Goal: Information Seeking & Learning: Learn about a topic

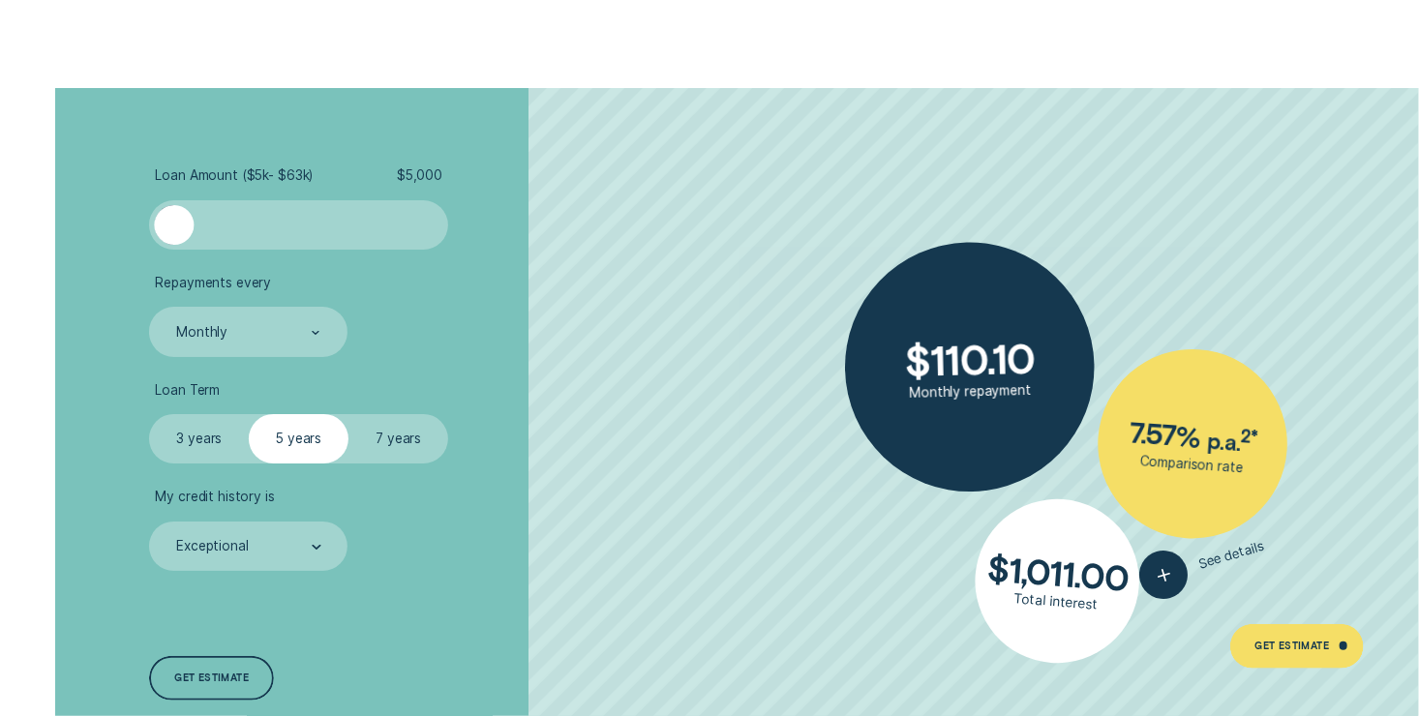
scroll to position [3484, 0]
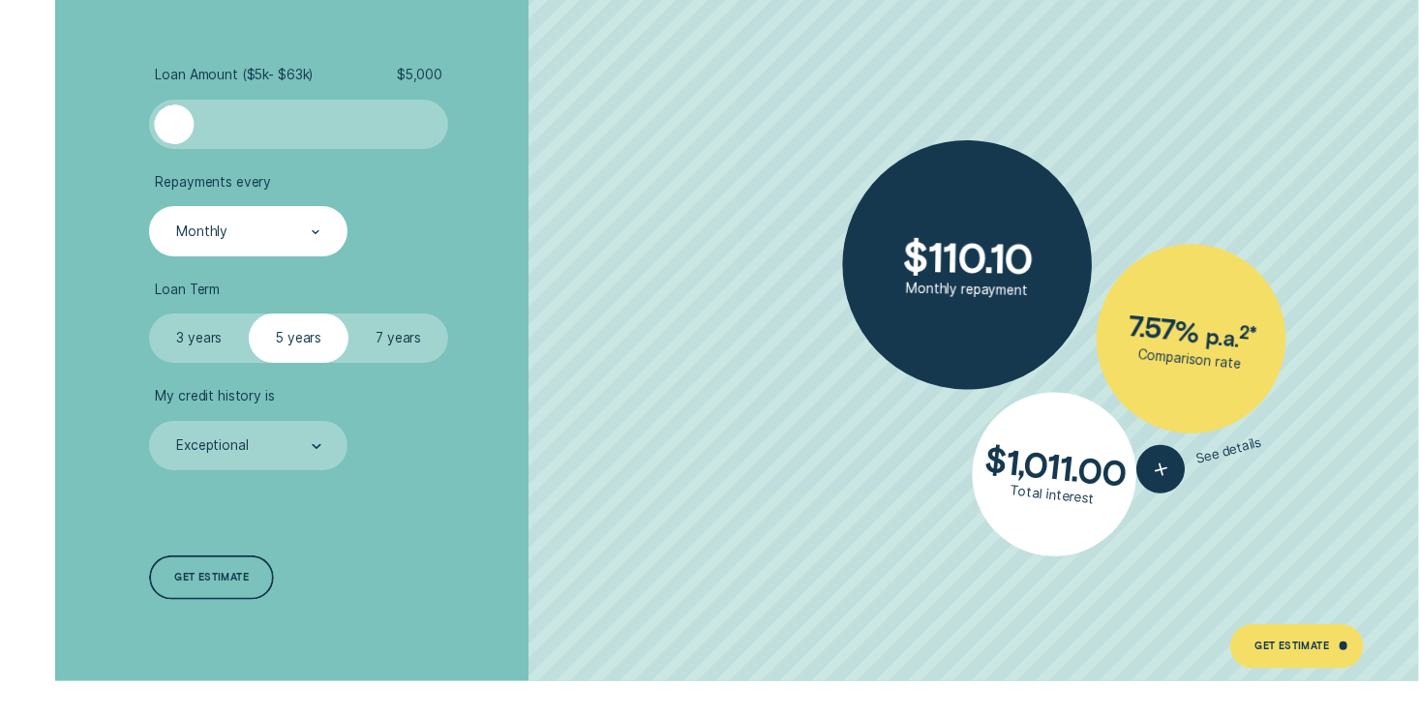
click at [330, 230] on div "Monthly" at bounding box center [248, 230] width 198 height 49
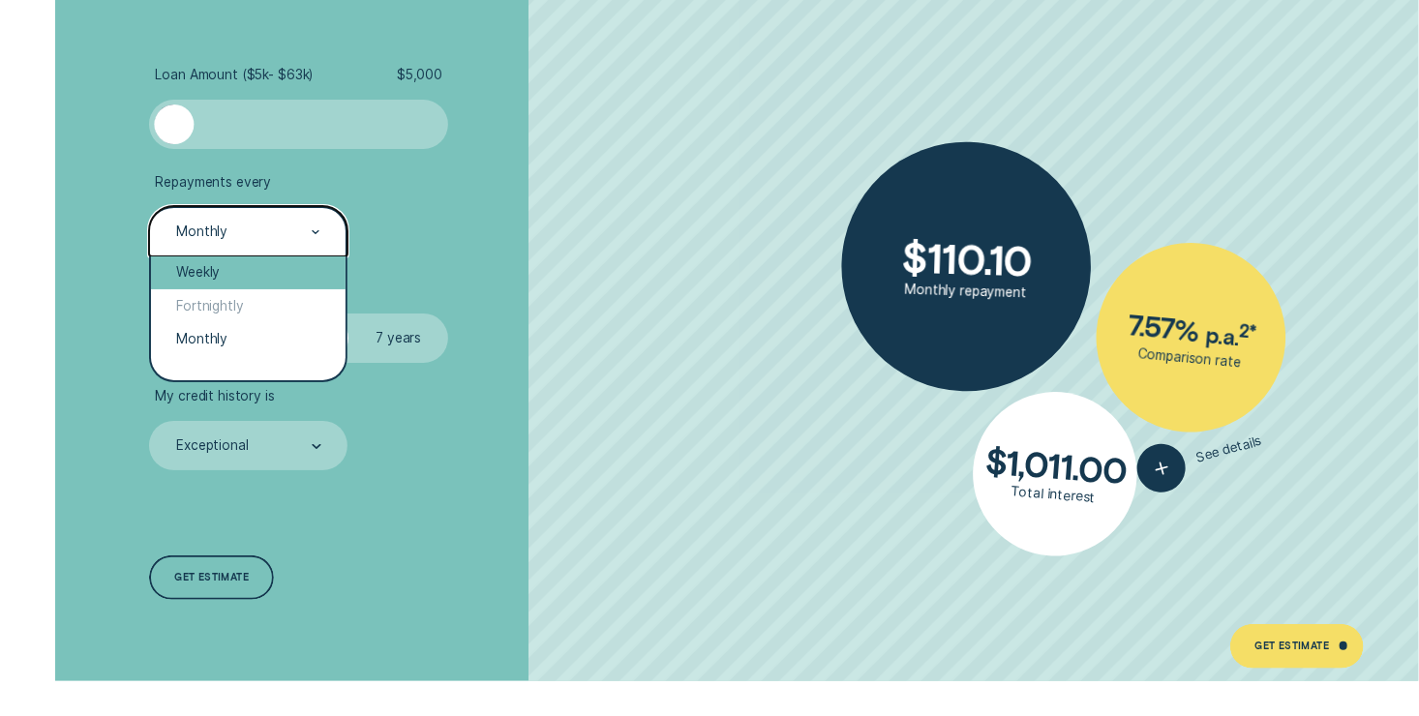
click at [280, 263] on div "Weekly" at bounding box center [248, 272] width 195 height 33
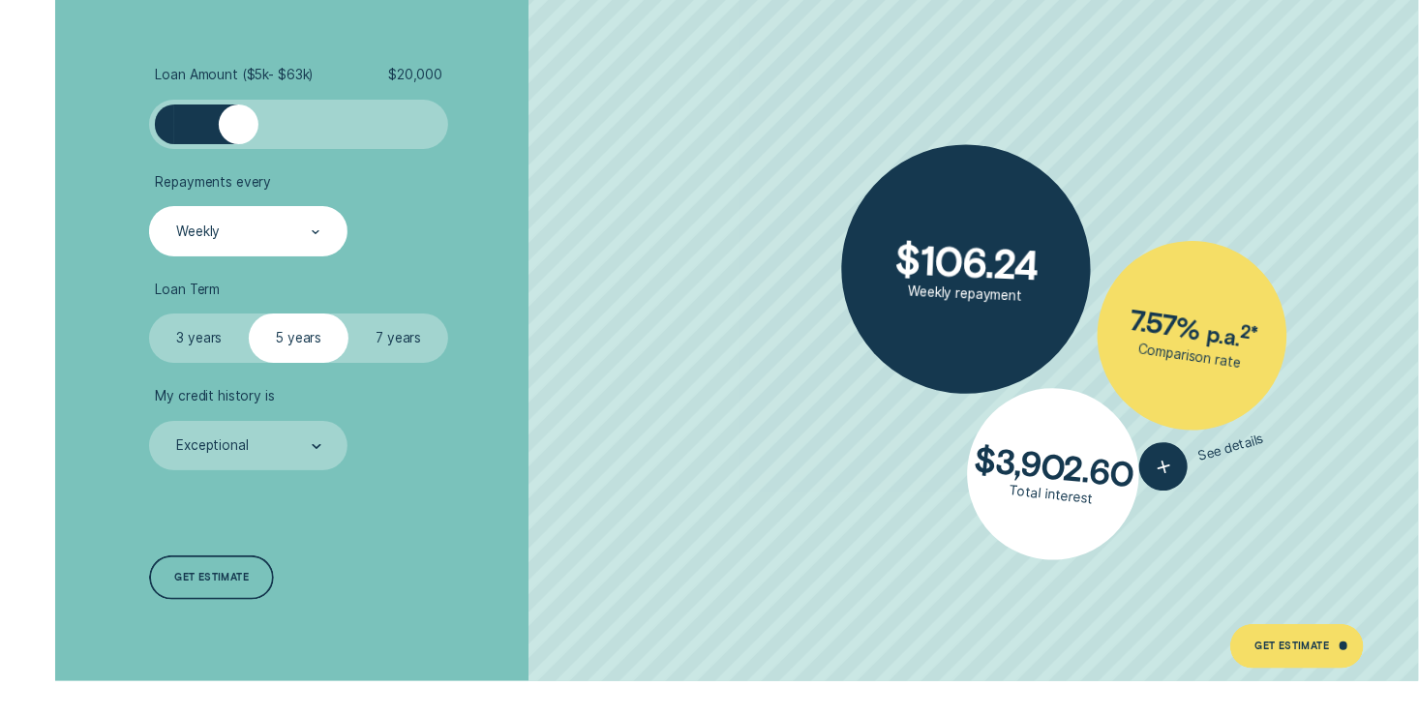
drag, startPoint x: 174, startPoint y: 134, endPoint x: 237, endPoint y: 146, distance: 64.2
click at [237, 146] on div at bounding box center [298, 124] width 299 height 49
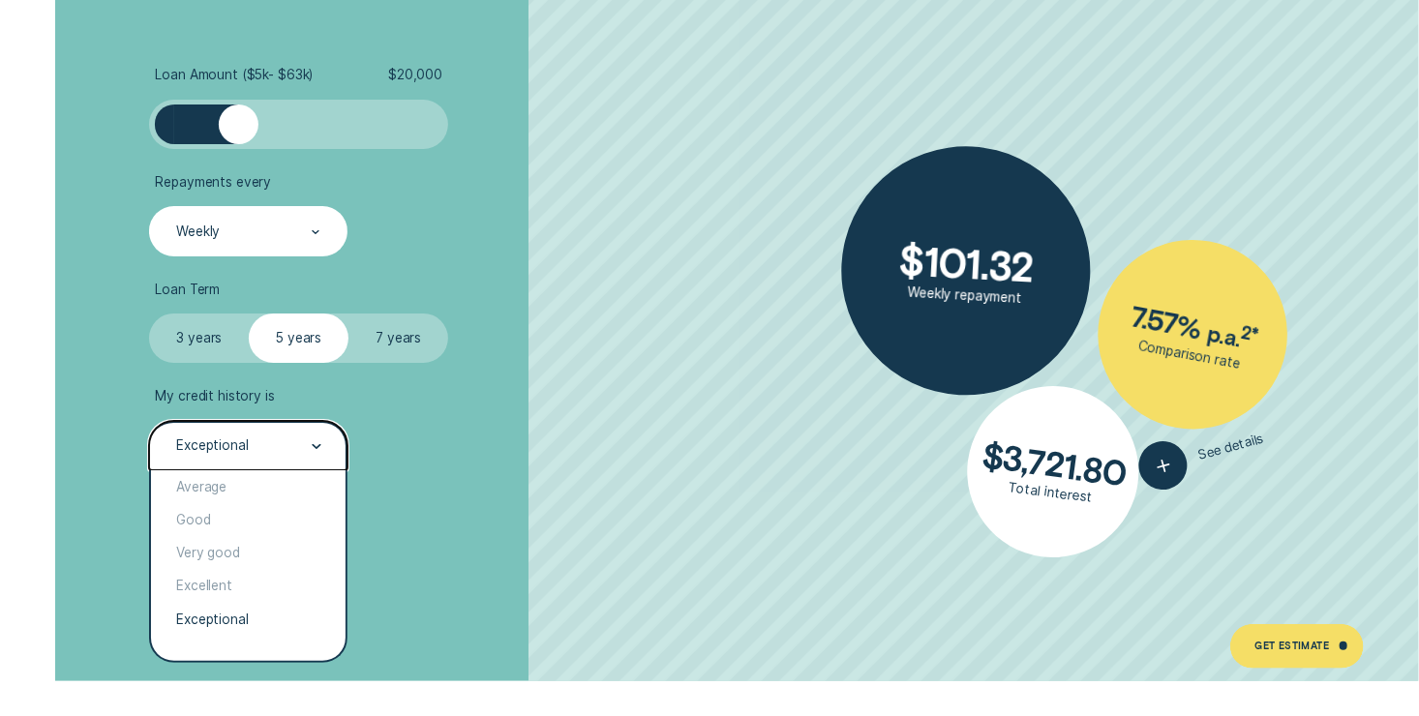
click at [314, 445] on icon at bounding box center [316, 446] width 7 height 3
click at [250, 481] on div "Average" at bounding box center [248, 486] width 195 height 33
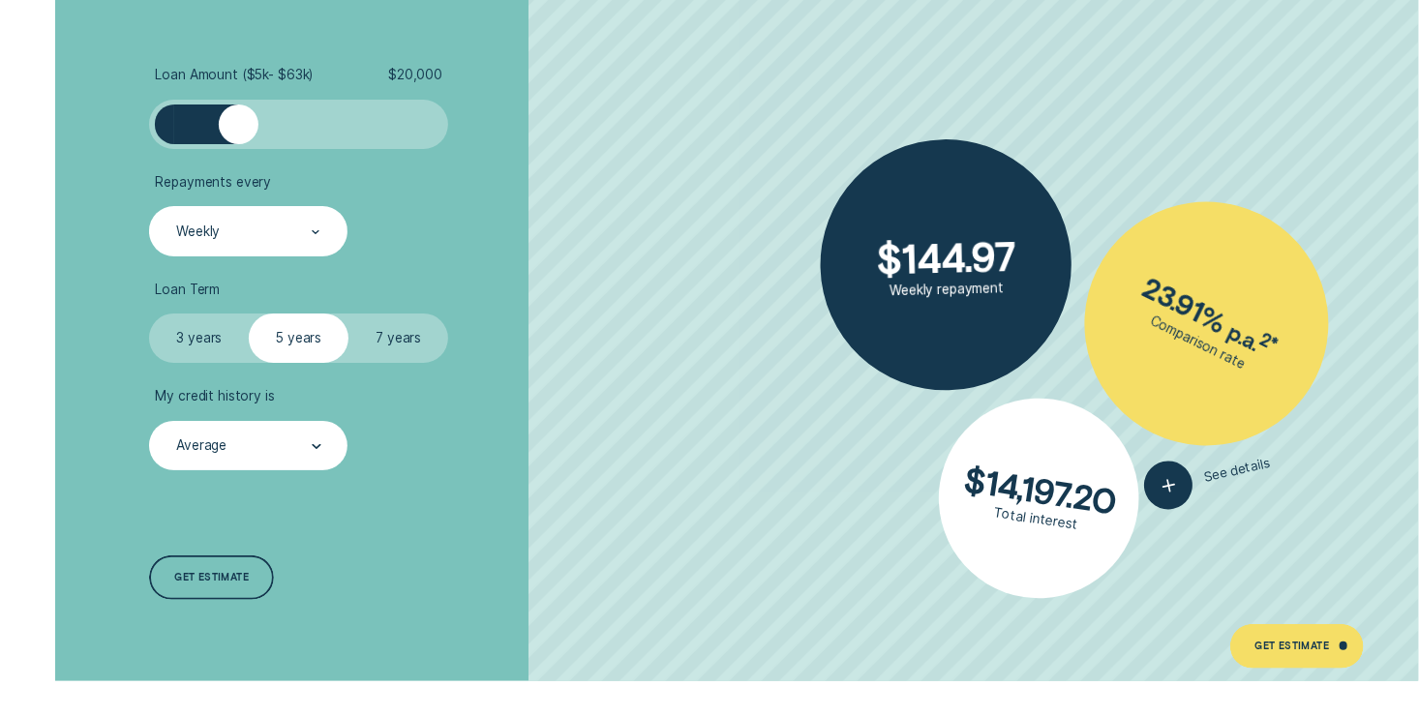
click at [396, 337] on label "7 years" at bounding box center [398, 338] width 100 height 49
click at [348, 314] on input "7 years" at bounding box center [348, 314] width 0 height 0
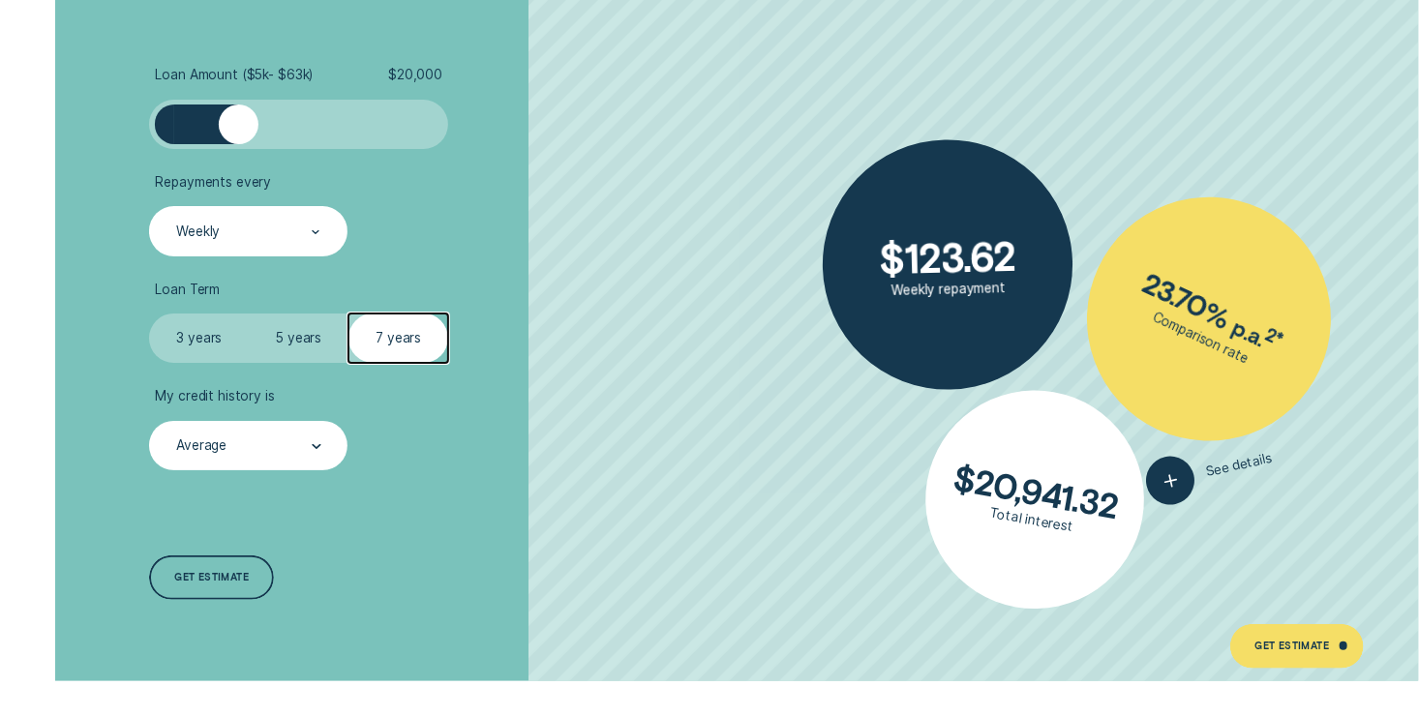
click at [316, 341] on label "5 years" at bounding box center [299, 338] width 100 height 49
click at [249, 314] on input "5 years" at bounding box center [249, 314] width 0 height 0
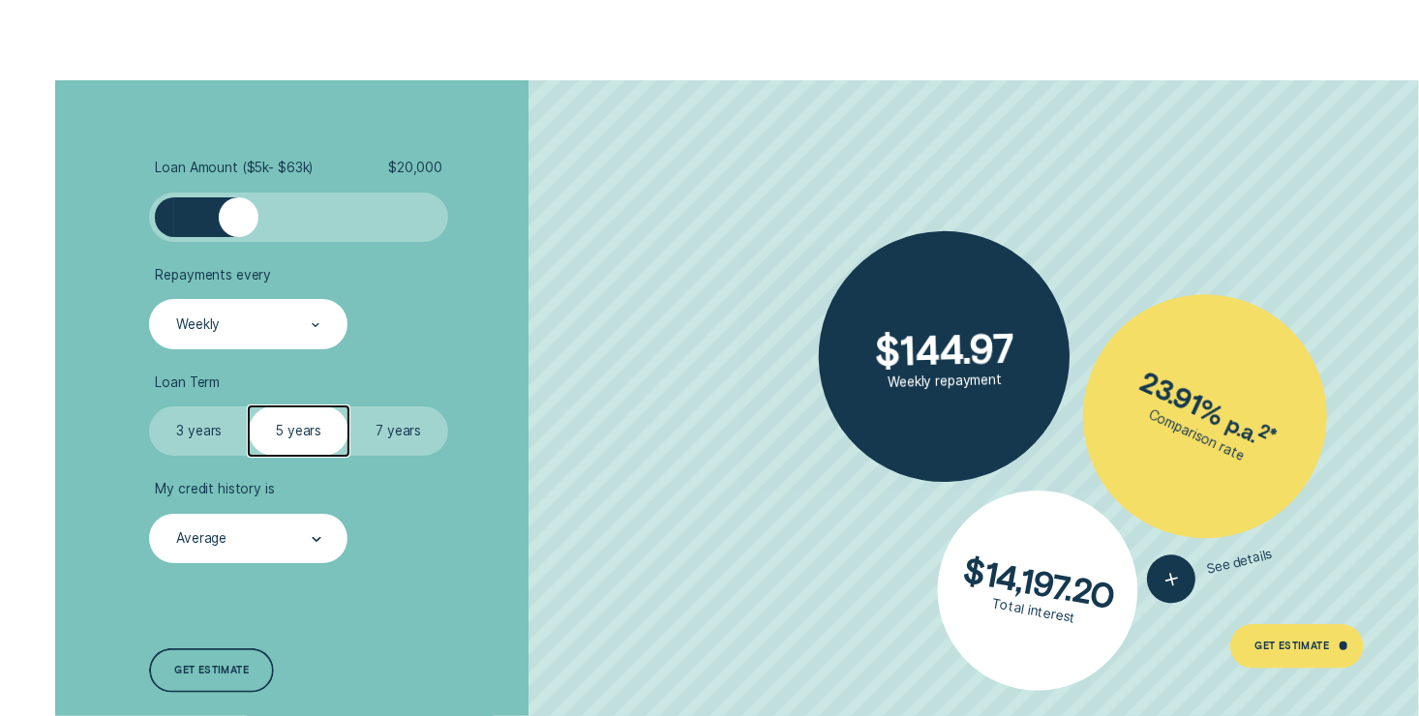
scroll to position [3387, 0]
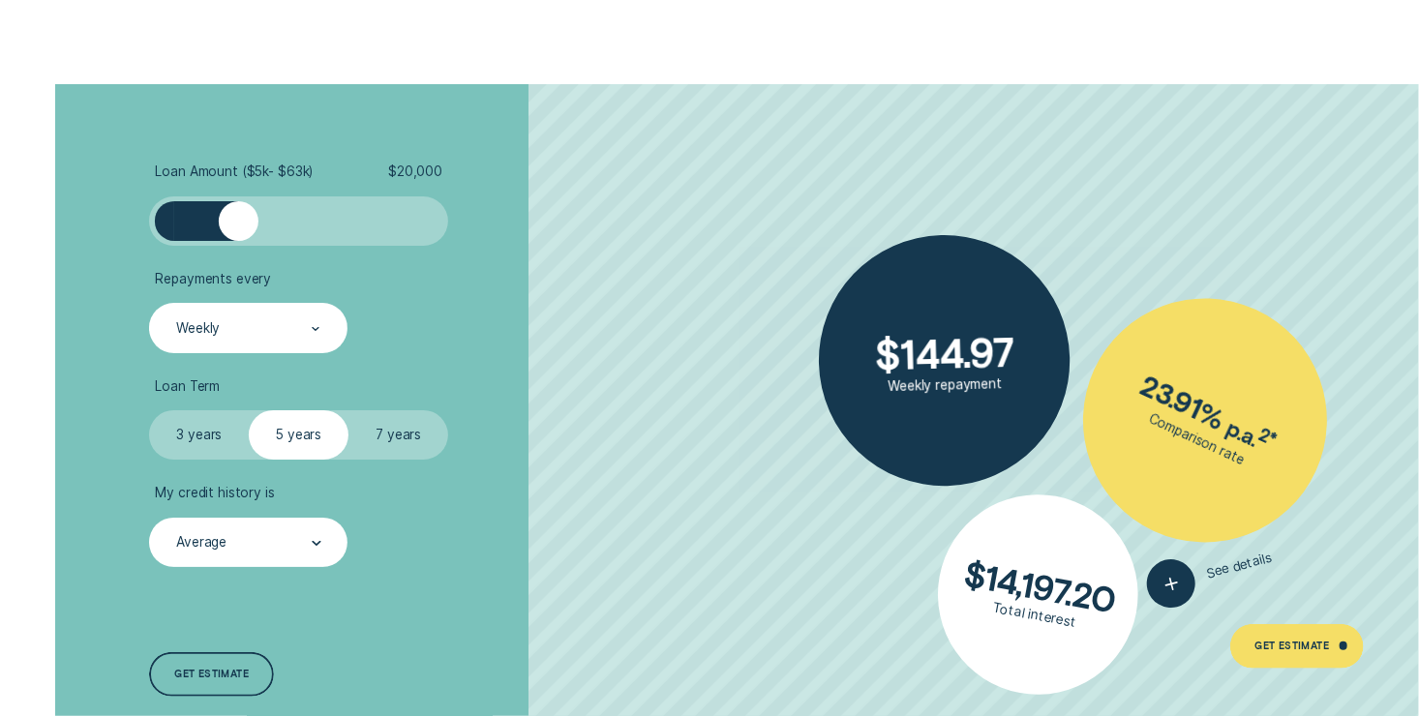
click at [415, 436] on label "7 years" at bounding box center [398, 434] width 100 height 49
click at [348, 410] on input "7 years" at bounding box center [348, 410] width 0 height 0
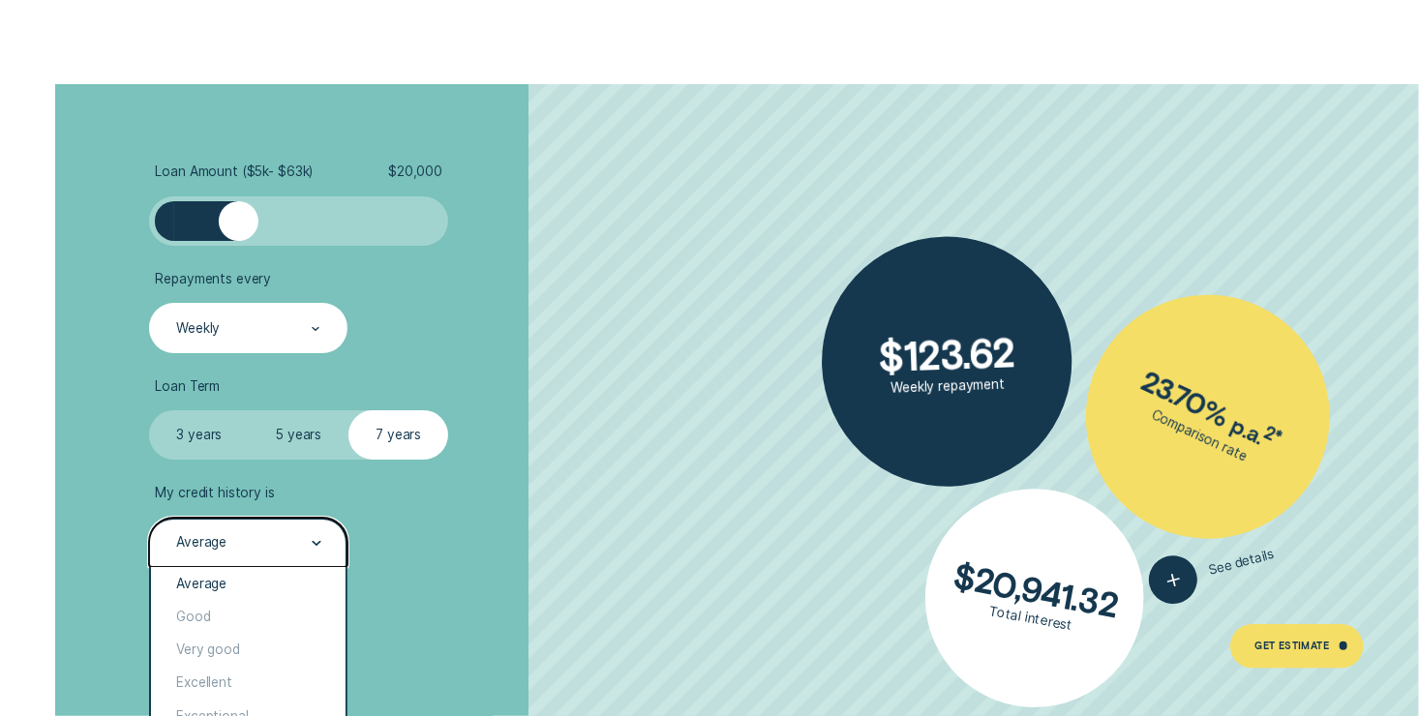
click at [305, 545] on div "Average" at bounding box center [247, 543] width 147 height 18
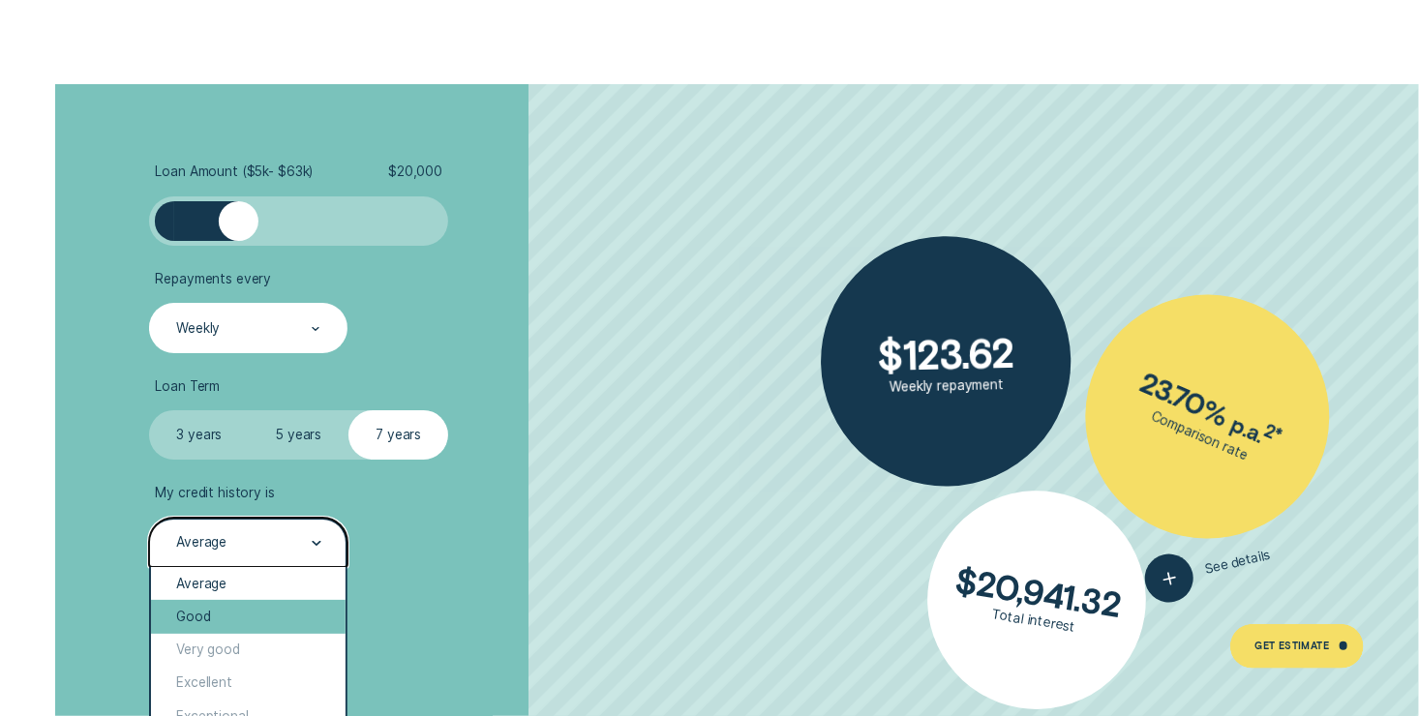
click at [274, 622] on div "Good" at bounding box center [248, 616] width 195 height 33
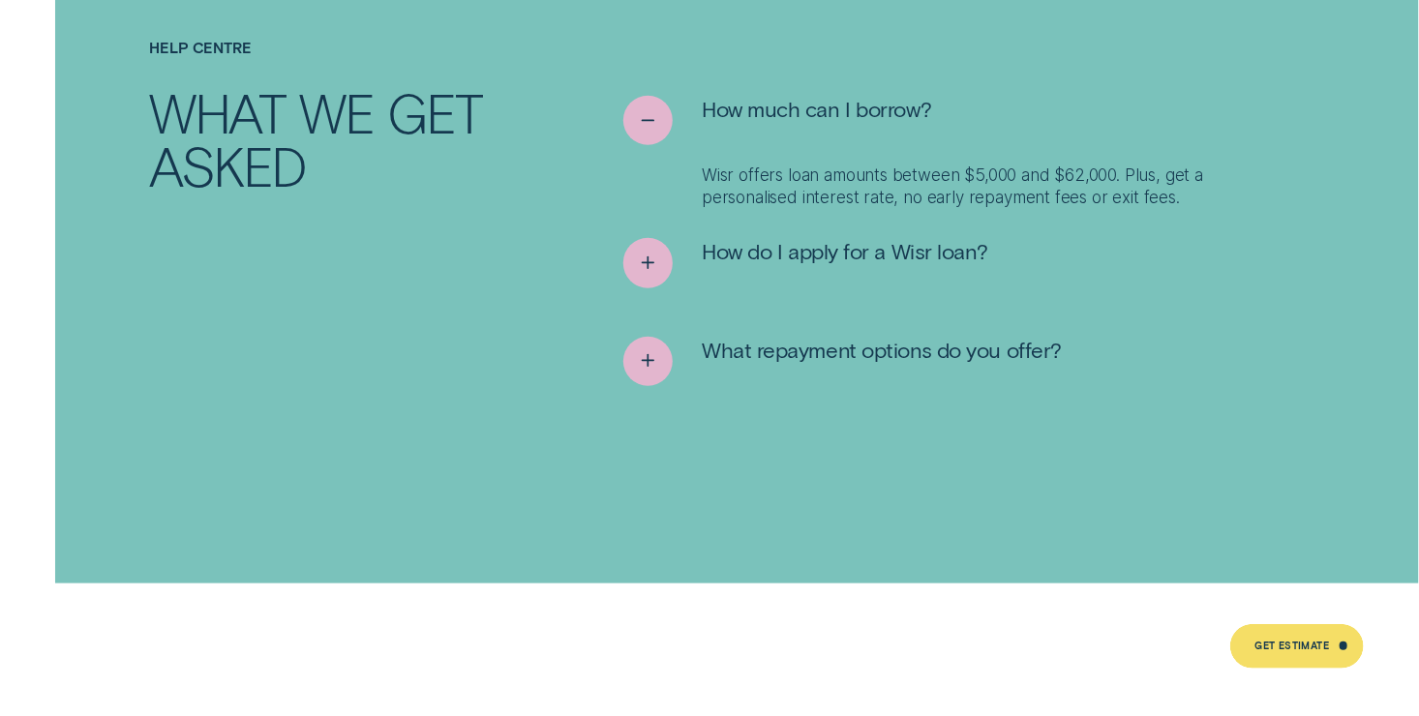
scroll to position [7742, 0]
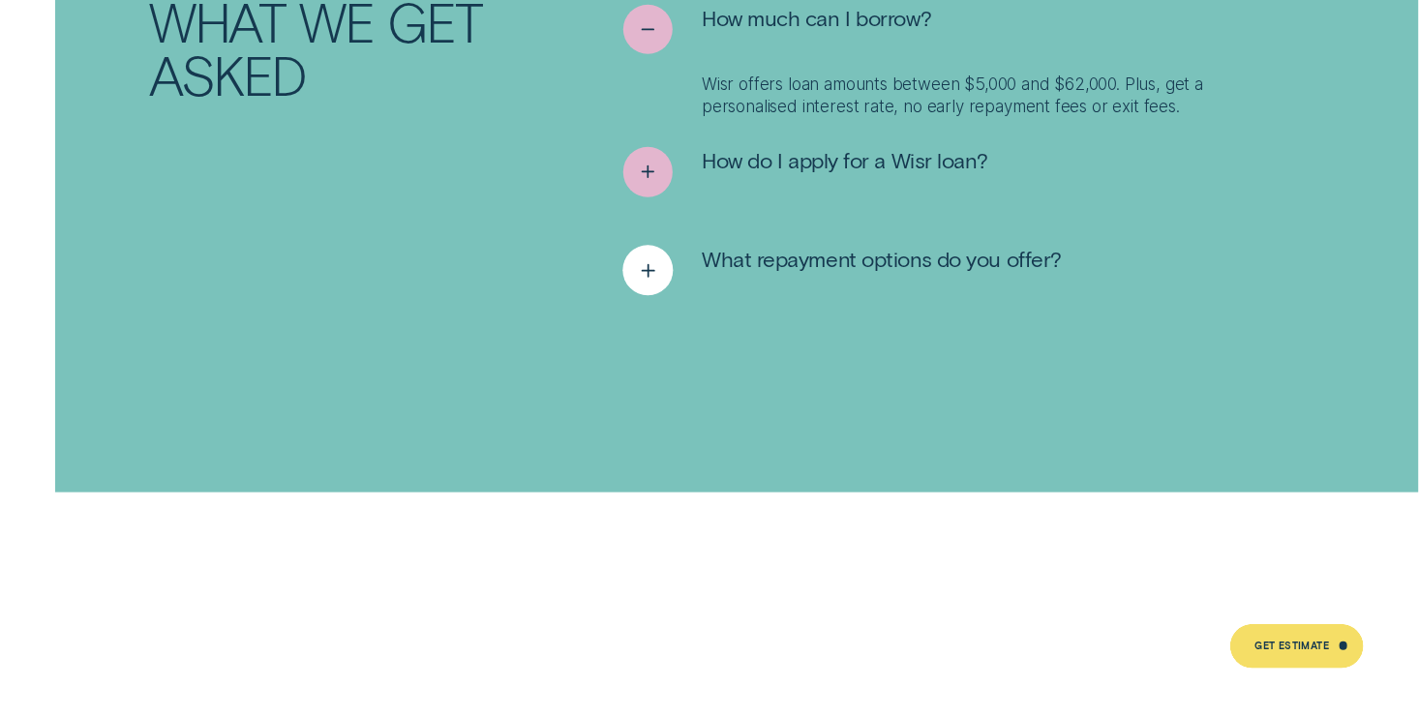
click at [873, 246] on span "What repayment options do you offer?" at bounding box center [882, 259] width 360 height 27
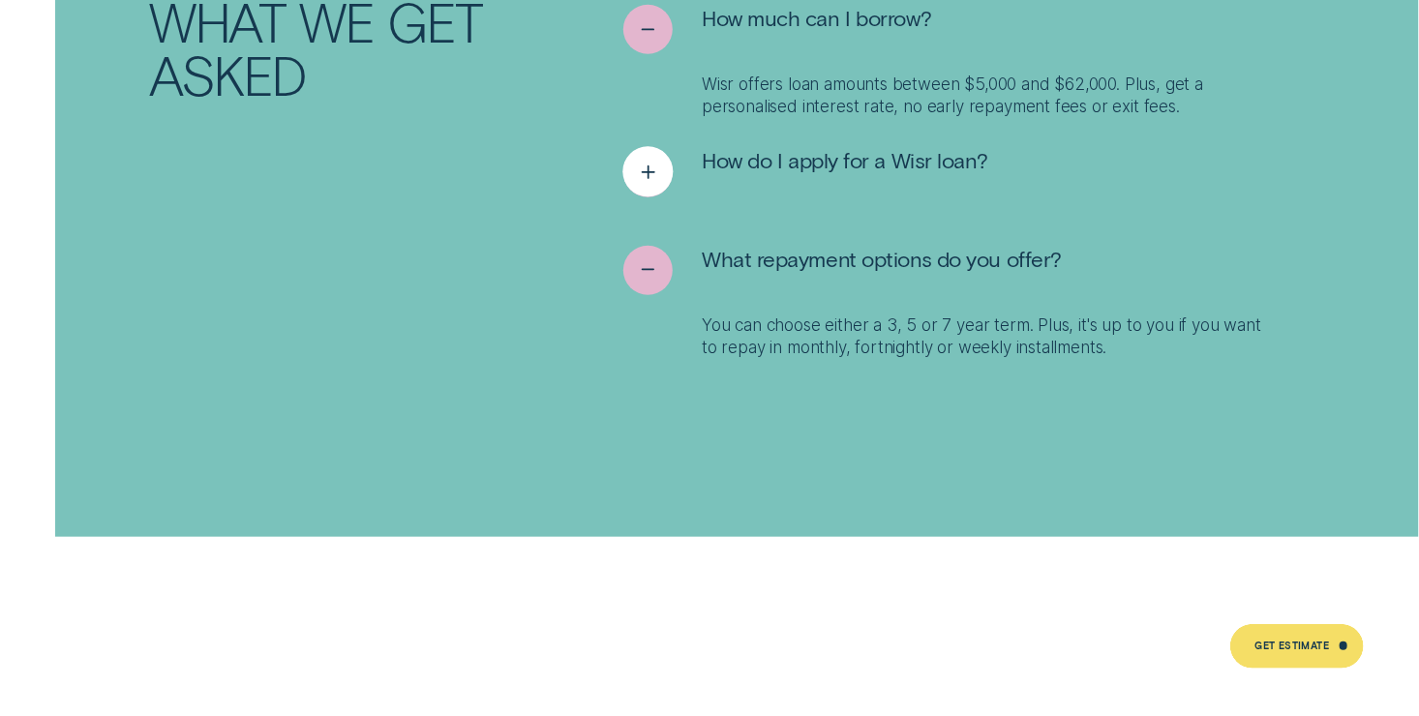
click at [851, 147] on span "How do I apply for a Wisr loan?" at bounding box center [844, 160] width 285 height 27
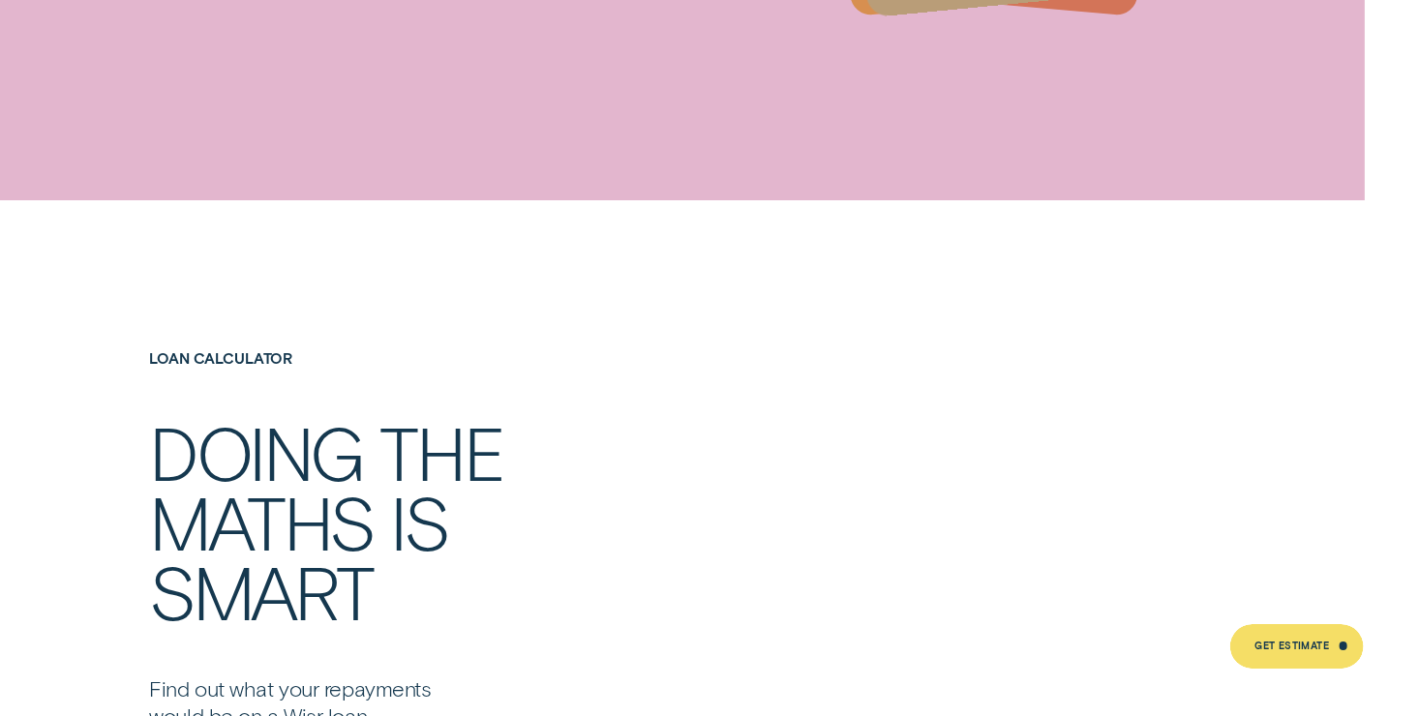
scroll to position [2613, 0]
